Goal: Check status: Check status

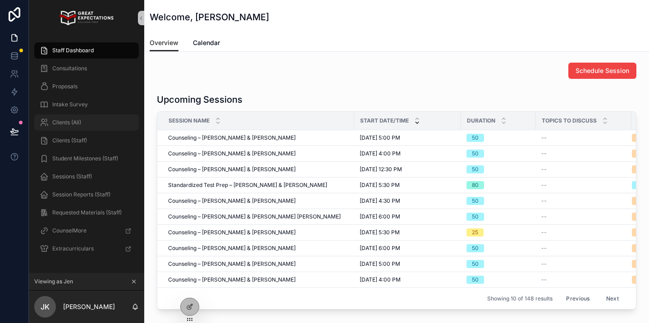
click at [75, 124] on span "Clients (All)" at bounding box center [66, 122] width 29 height 7
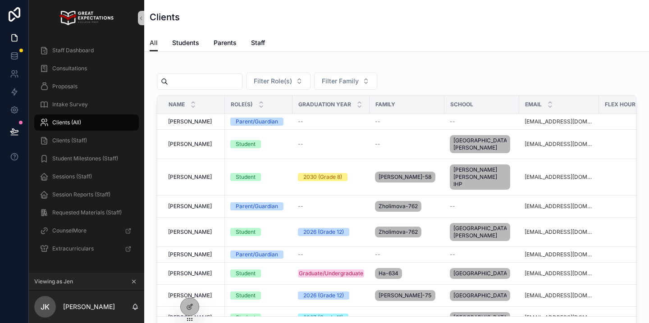
click at [134, 281] on icon "scrollable content" at bounding box center [133, 281] width 3 height 3
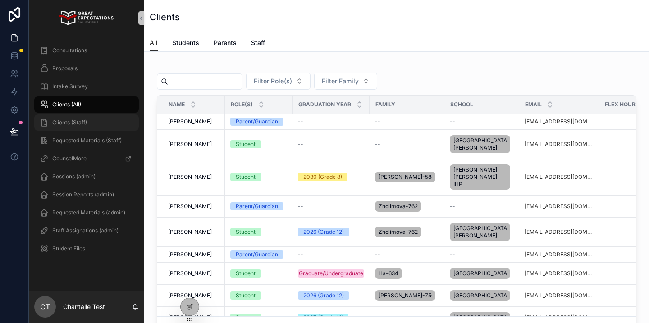
click at [65, 125] on span "Clients (Staff)" at bounding box center [69, 122] width 35 height 7
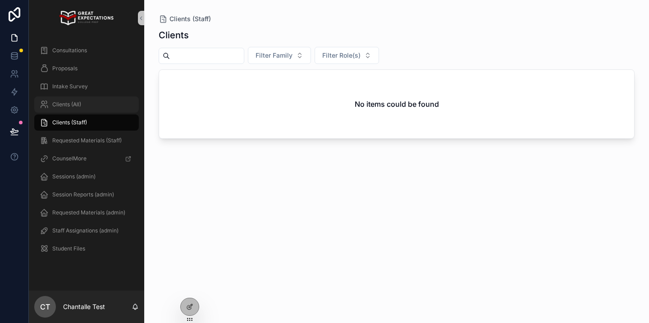
click at [104, 109] on div "Clients (All)" at bounding box center [87, 104] width 94 height 14
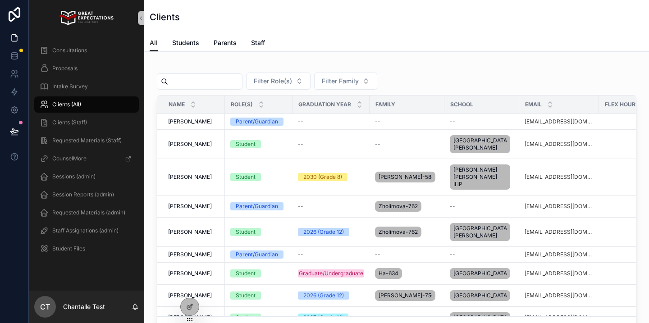
drag, startPoint x: 191, startPoint y: 85, endPoint x: 198, endPoint y: 77, distance: 10.9
click at [191, 85] on input "scrollable content" at bounding box center [205, 81] width 74 height 13
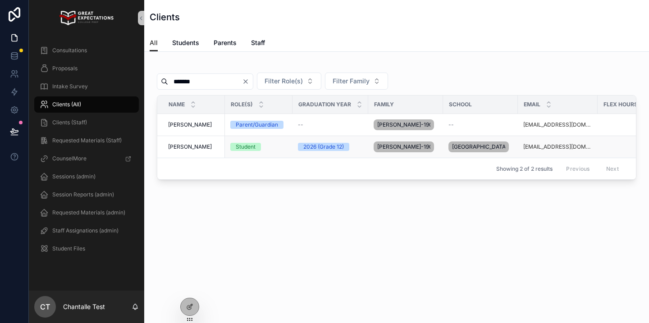
type input "*******"
click at [204, 147] on span "[PERSON_NAME]" at bounding box center [190, 146] width 44 height 7
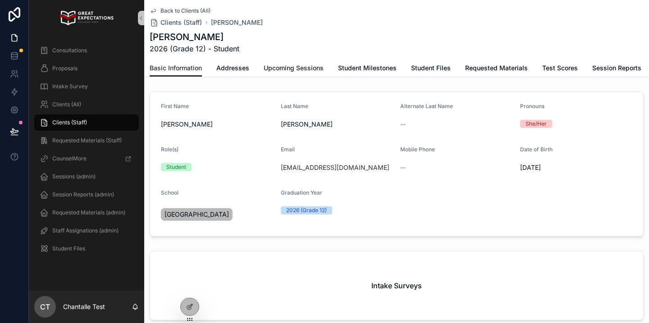
click at [301, 71] on span "Upcoming Sessions" at bounding box center [294, 68] width 60 height 9
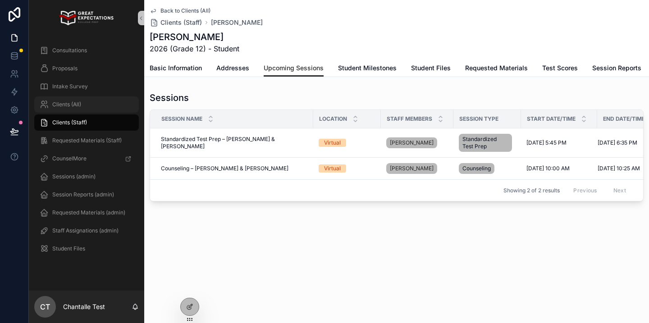
click at [87, 105] on div "Clients (All)" at bounding box center [87, 104] width 94 height 14
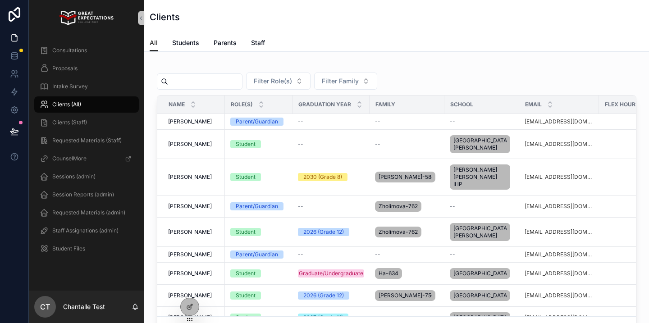
click at [204, 76] on input "scrollable content" at bounding box center [205, 81] width 74 height 13
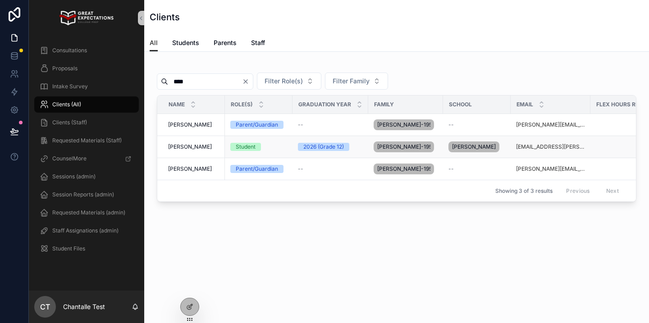
type input "****"
click at [183, 146] on span "[PERSON_NAME]" at bounding box center [190, 146] width 44 height 7
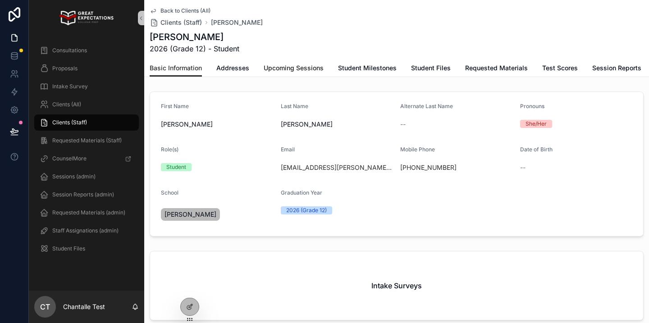
click at [288, 68] on span "Upcoming Sessions" at bounding box center [294, 68] width 60 height 9
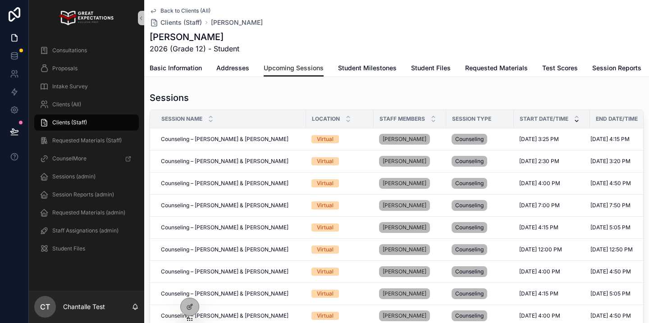
click at [578, 121] on icon "scrollable content" at bounding box center [576, 121] width 6 height 6
click at [85, 109] on div "Clients (All)" at bounding box center [87, 104] width 94 height 14
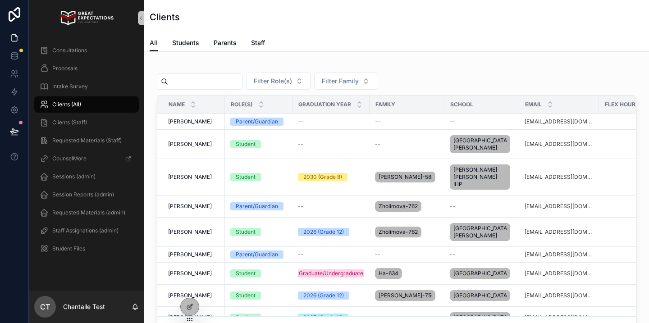
drag, startPoint x: 183, startPoint y: 86, endPoint x: 189, endPoint y: 78, distance: 10.0
click at [183, 86] on input "scrollable content" at bounding box center [205, 81] width 74 height 13
type input "******"
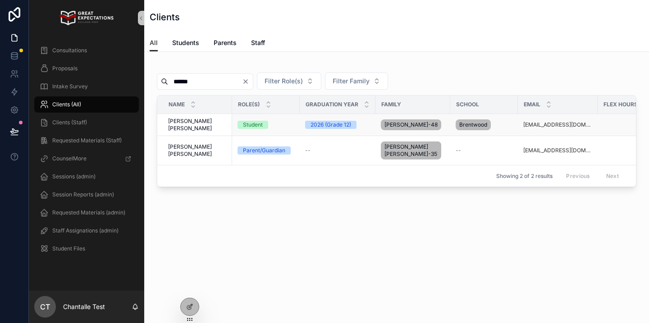
click at [192, 124] on span "[PERSON_NAME] [PERSON_NAME]" at bounding box center [197, 125] width 59 height 14
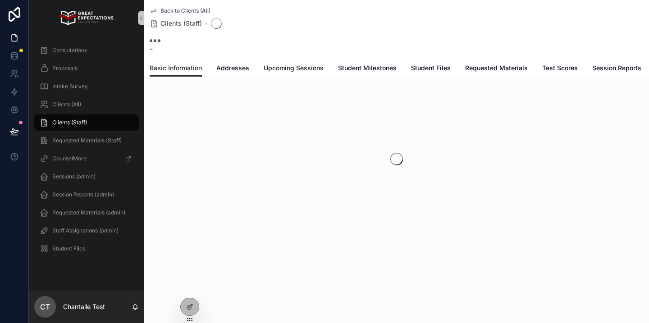
click at [271, 69] on span "Upcoming Sessions" at bounding box center [294, 68] width 60 height 9
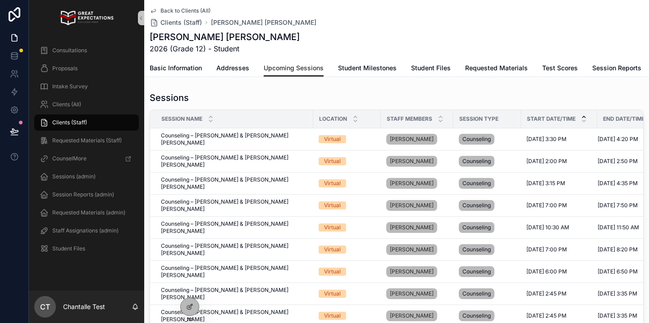
click at [582, 116] on icon "scrollable content" at bounding box center [583, 116] width 3 height 1
